Goal: Find specific fact: Find specific fact

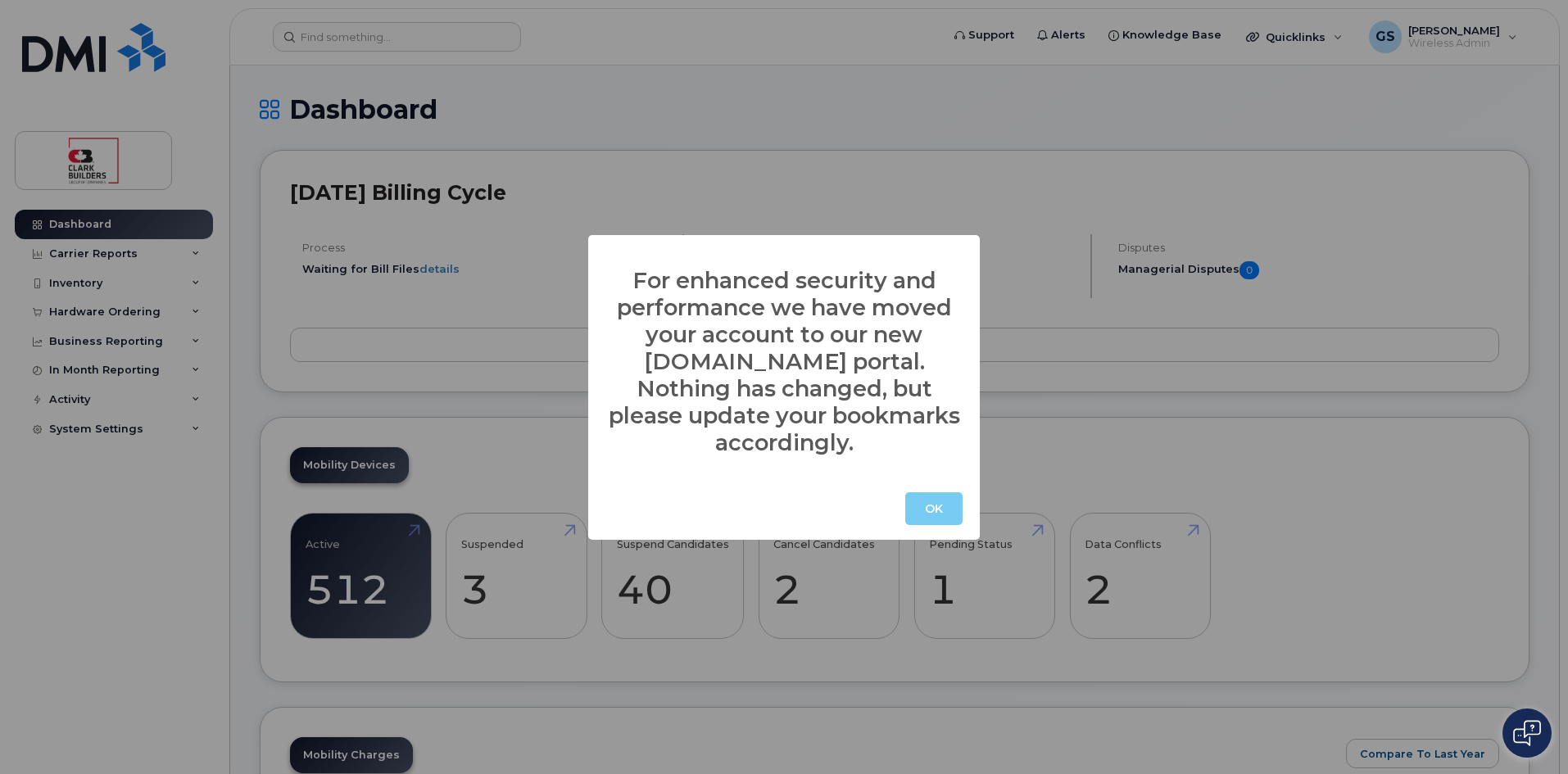
click at [925, 492] on button "OK" at bounding box center [933, 509] width 57 height 33
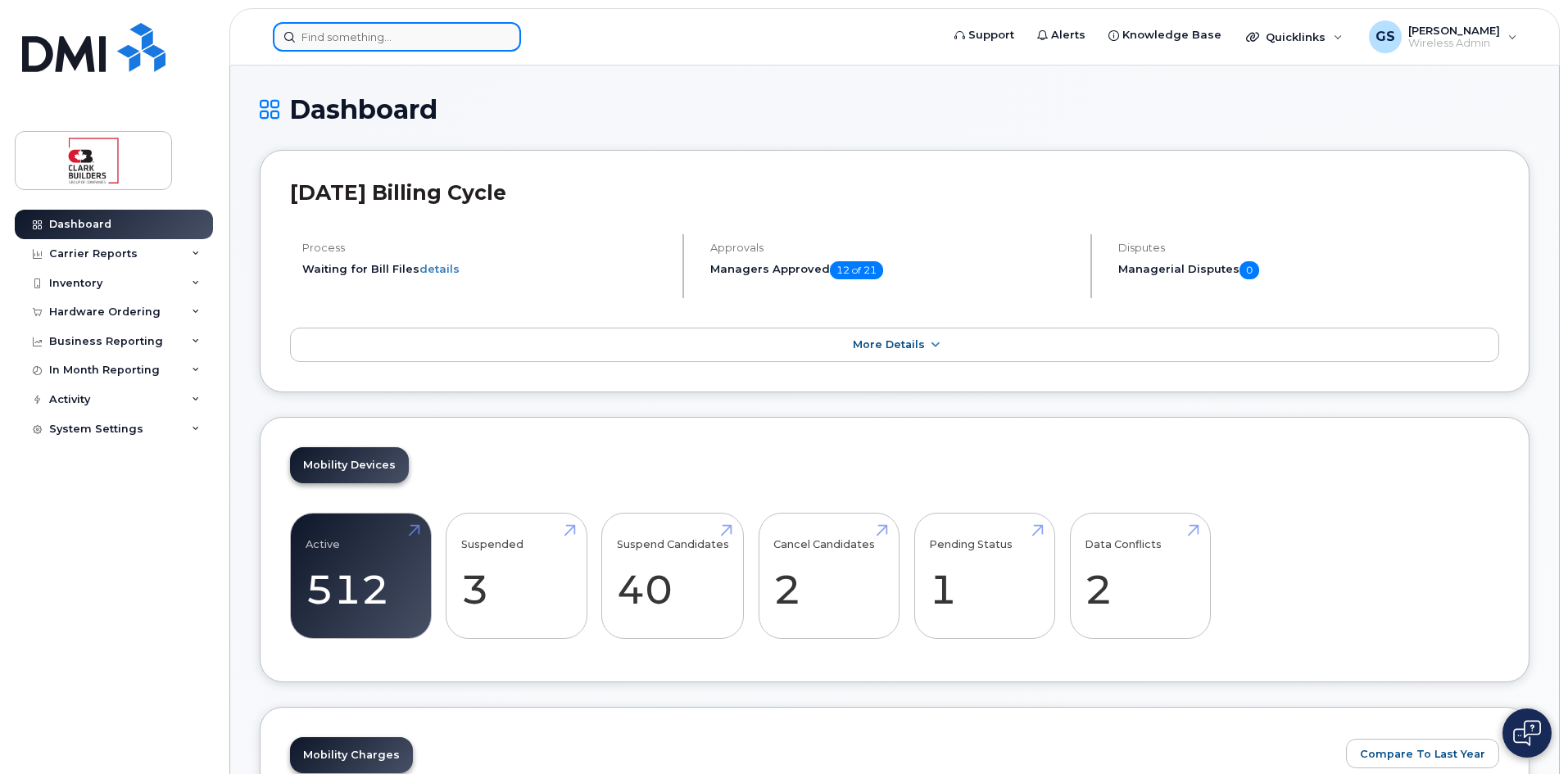
click at [450, 43] on input at bounding box center [397, 37] width 249 height 29
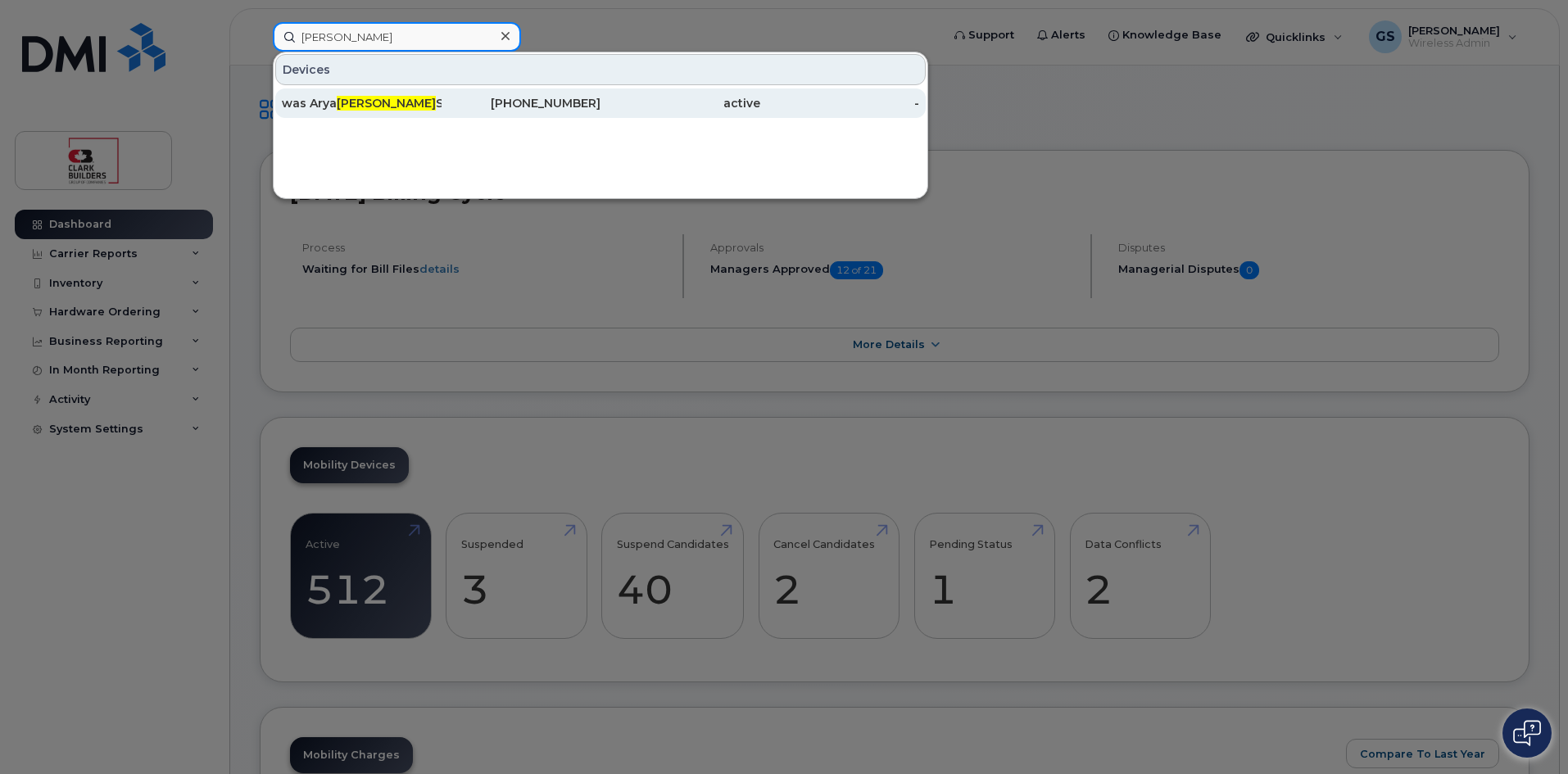
type input "[PERSON_NAME]"
click at [406, 96] on div "was [PERSON_NAME] Student --USE first" at bounding box center [361, 103] width 160 height 16
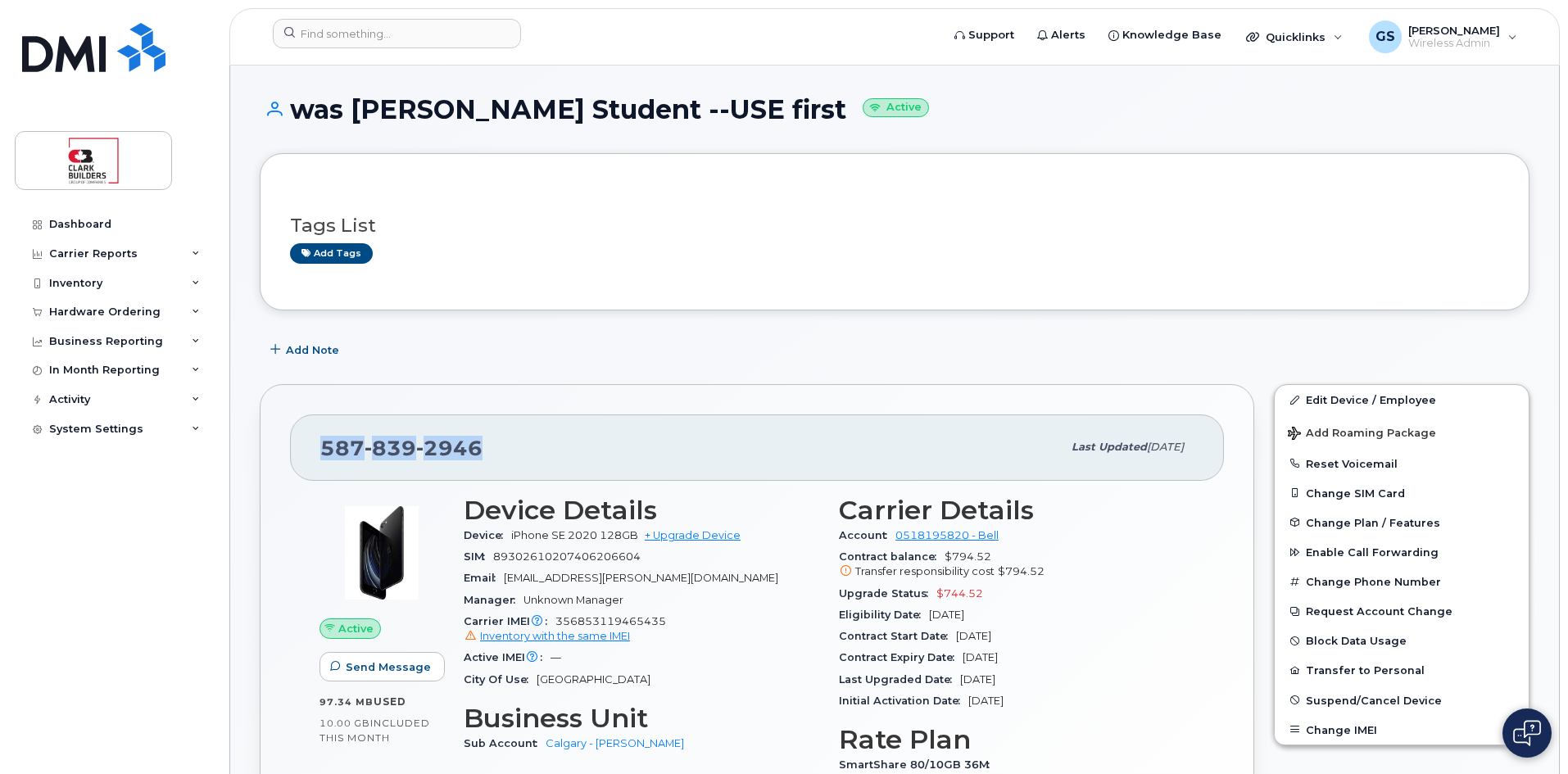
drag, startPoint x: 314, startPoint y: 449, endPoint x: 478, endPoint y: 449, distance: 164.0
click at [478, 449] on div "[PHONE_NUMBER] Last updated [DATE]" at bounding box center [756, 447] width 934 height 65
copy span "[PHONE_NUMBER]"
